Goal: Task Accomplishment & Management: Complete application form

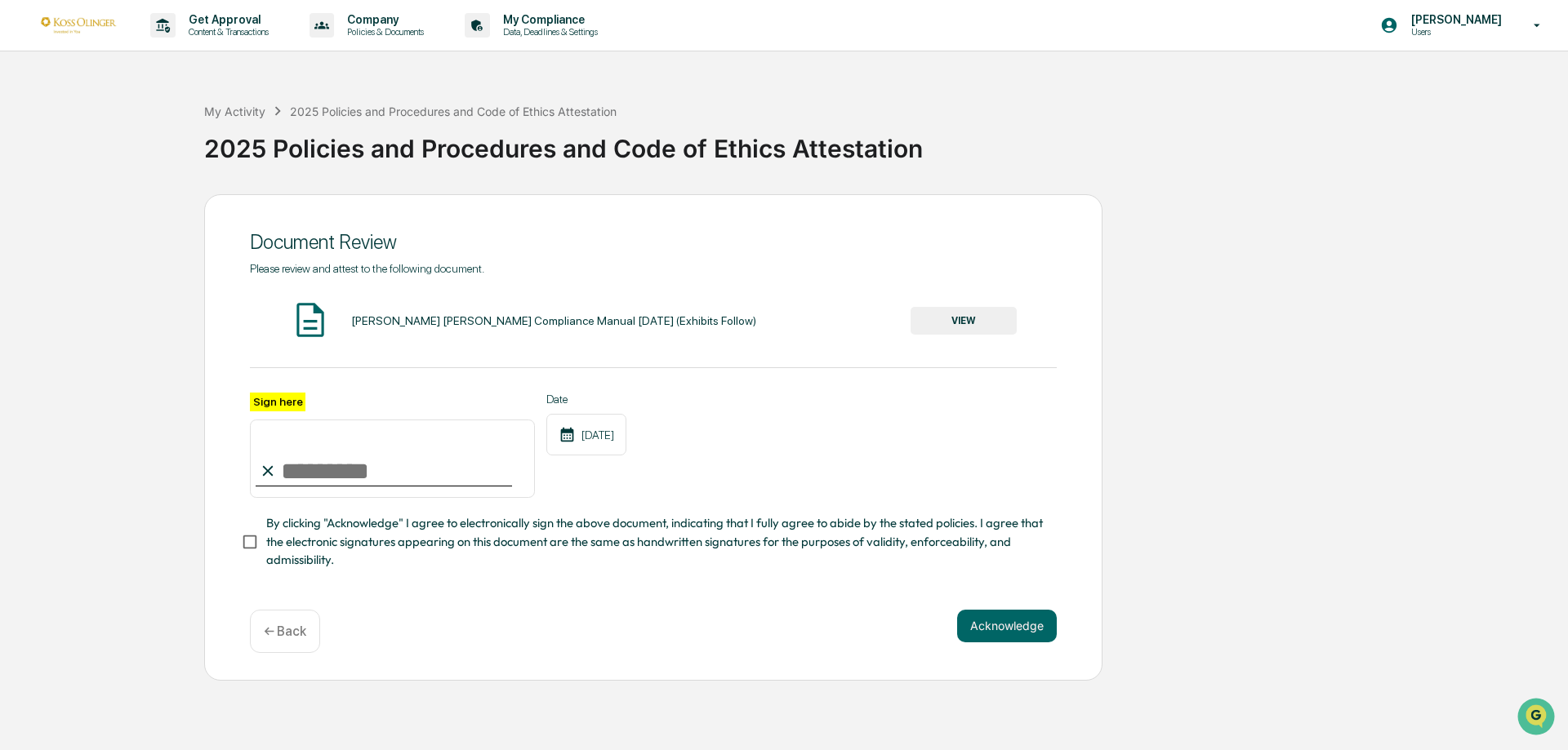
click at [359, 466] on input "Sign here" at bounding box center [392, 459] width 285 height 78
type input "*"
type input "**********"
click at [1013, 636] on button "Acknowledge" at bounding box center [1007, 626] width 100 height 32
